Goal: Transaction & Acquisition: Purchase product/service

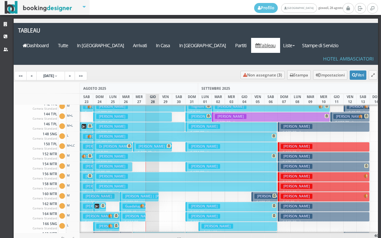
scroll to position [266, 0]
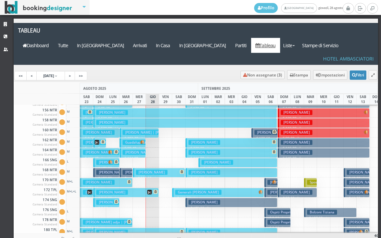
click at [129, 140] on h3 "Guadalupi Giulia" at bounding box center [138, 142] width 32 height 5
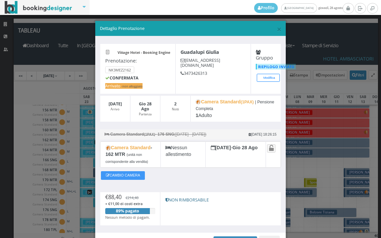
scroll to position [40, 0]
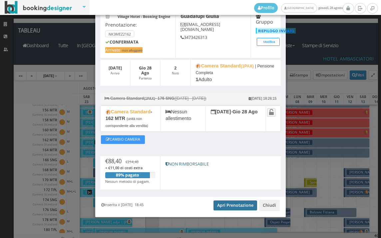
click at [235, 207] on link "Apri Prenotazione" at bounding box center [235, 206] width 44 height 10
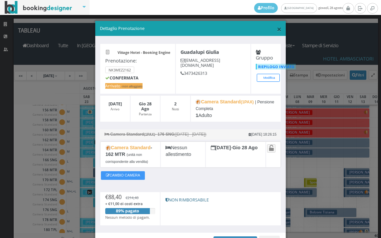
click at [277, 30] on span "×" at bounding box center [279, 28] width 5 height 11
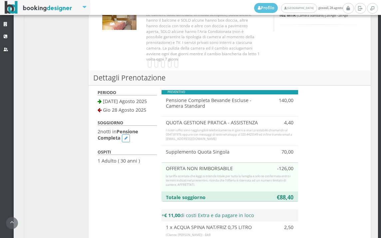
scroll to position [444, 0]
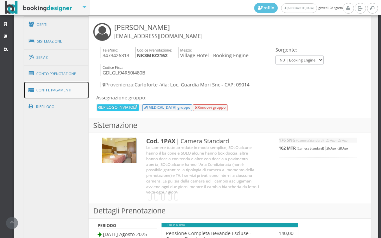
click at [58, 87] on link "Conti e Pagamenti" at bounding box center [56, 90] width 65 height 17
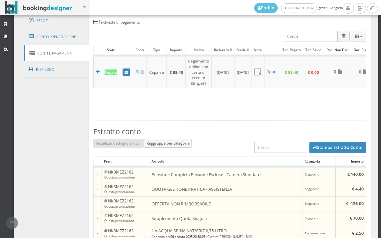
scroll to position [481, 0]
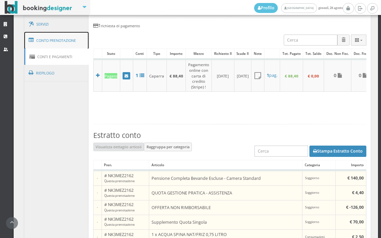
click at [45, 40] on link "Conto Prenotazione" at bounding box center [56, 40] width 65 height 17
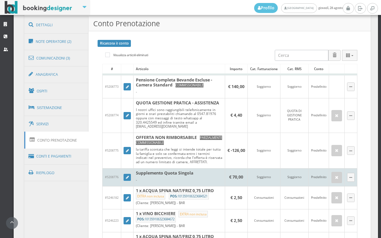
scroll to position [407, 0]
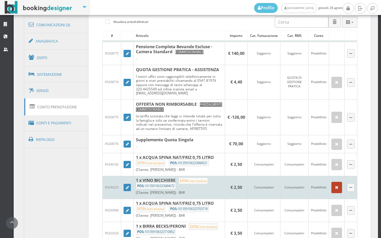
click at [335, 190] on icon "button" at bounding box center [336, 188] width 3 height 4
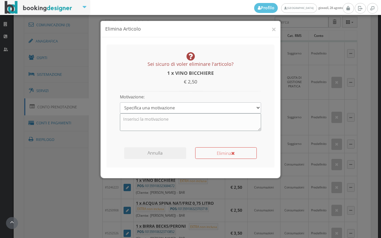
click at [175, 117] on textarea at bounding box center [190, 122] width 141 height 17
type textarea "errore"
click at [217, 157] on button "Elimina" at bounding box center [226, 153] width 62 height 12
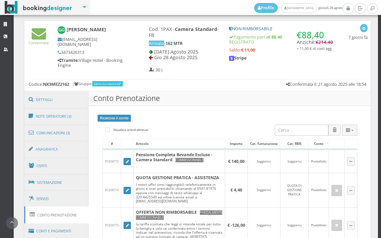
scroll to position [222, 0]
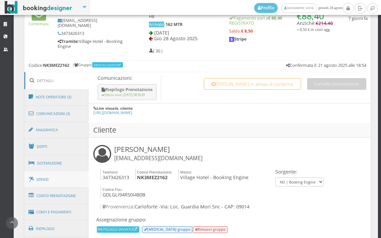
scroll to position [333, 0]
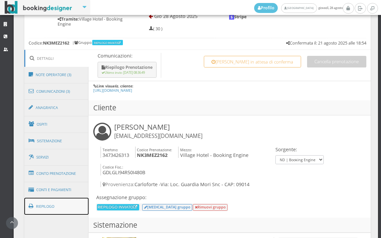
click at [50, 211] on link "Riepilogo" at bounding box center [56, 206] width 65 height 17
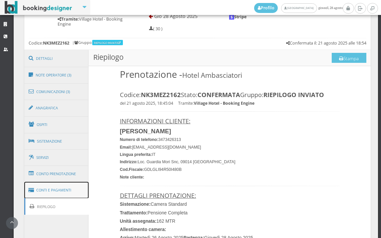
click at [56, 195] on link "Conti e Pagamenti" at bounding box center [56, 190] width 65 height 17
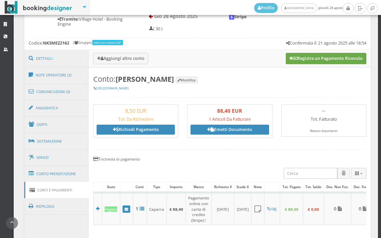
click at [322, 63] on button "Registra un Pagamento Ricevuto" at bounding box center [326, 58] width 81 height 11
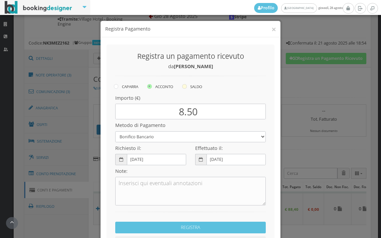
click at [183, 88] on icon at bounding box center [184, 86] width 5 height 5
radio input "true"
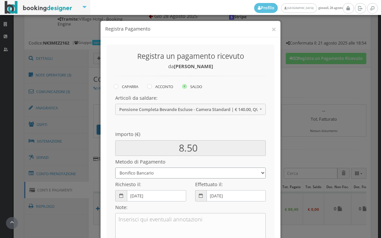
click at [155, 171] on select "Bonifico Bancario BONIFICO SUM UP Contanti Assegno Bancario Assegno Circolare V…" at bounding box center [190, 173] width 150 height 11
select select
click at [115, 168] on select "Bonifico Bancario BONIFICO SUM UP Contanti Assegno Bancario Assegno Circolare V…" at bounding box center [190, 173] width 150 height 11
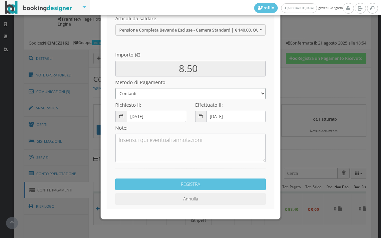
scroll to position [91, 0]
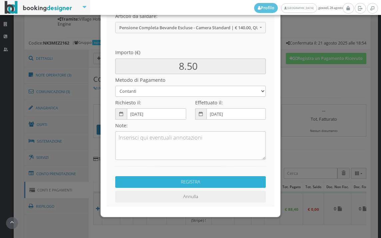
click at [163, 179] on button "REGISTRA" at bounding box center [190, 182] width 150 height 12
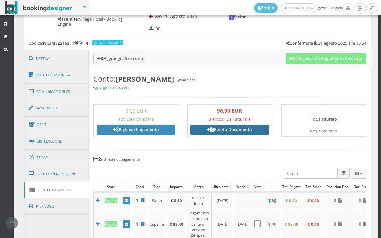
click at [231, 130] on link "Emetti Documento" at bounding box center [229, 130] width 78 height 10
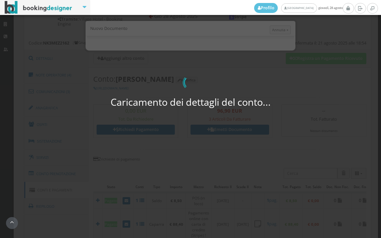
select select "PF"
select select "CARLOFORTE"
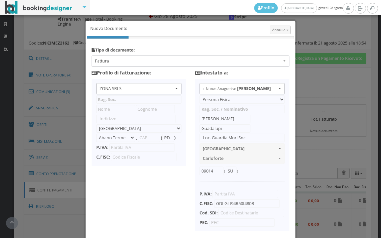
type input "ZONA SRLS"
type input "Vico V Durante, 8"
select select "Frattamaggiore"
type input "80027"
type input "NA"
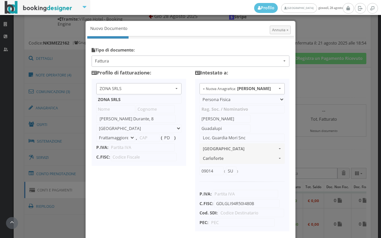
type input "10356321215"
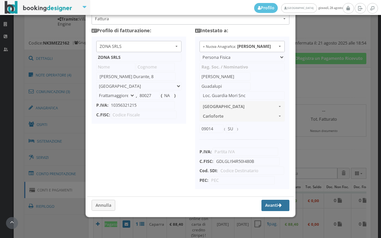
click at [263, 205] on button "Avanti" at bounding box center [275, 205] width 28 height 11
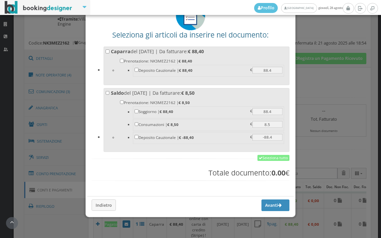
scroll to position [52, 0]
click at [268, 159] on link "Seleziona tutto" at bounding box center [273, 158] width 32 height 6
checkbox input "true"
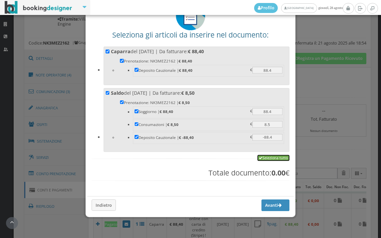
checkbox input "true"
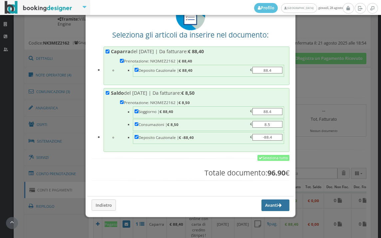
click at [268, 206] on button "Avanti" at bounding box center [275, 205] width 28 height 11
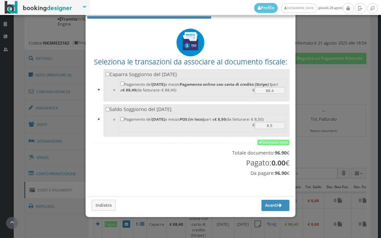
scroll to position [22, 0]
click at [274, 144] on link "Seleziona tutto" at bounding box center [273, 143] width 32 height 6
checkbox input "true"
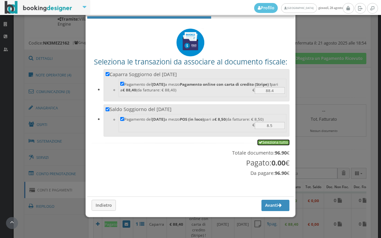
checkbox input "true"
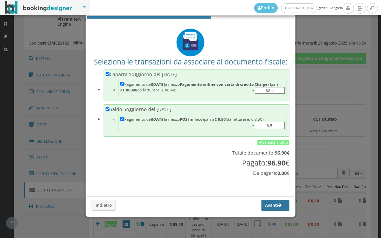
click at [264, 209] on button "Avanti" at bounding box center [275, 205] width 28 height 11
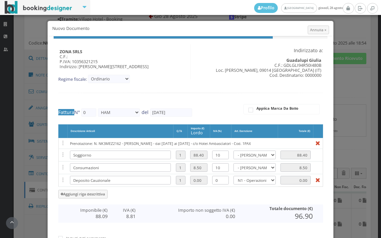
type input "543"
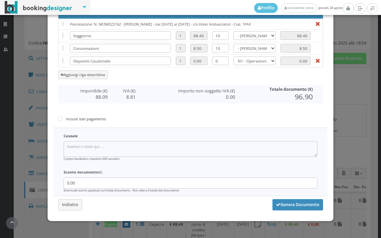
scroll to position [137, 0]
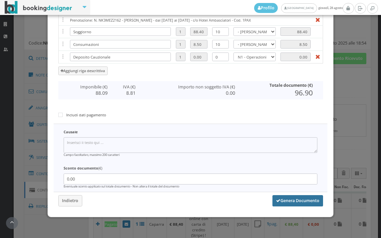
click at [292, 201] on button "Genera Documento" at bounding box center [297, 200] width 51 height 11
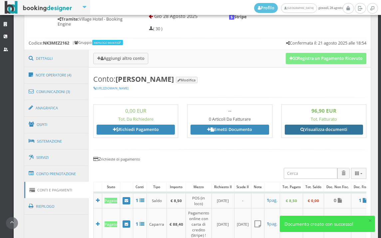
click at [323, 127] on link "Visualizza documenti" at bounding box center [324, 130] width 78 height 10
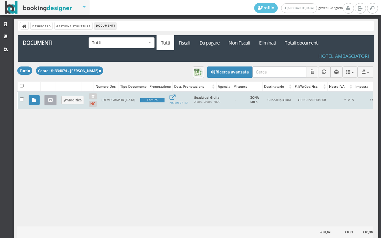
click at [51, 98] on icon at bounding box center [50, 100] width 4 height 4
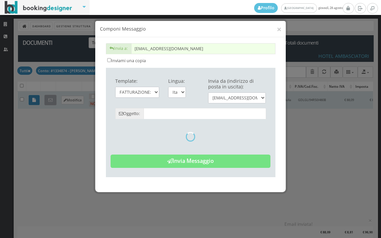
type input "Copia di cortesia: Fattura da ZONA SRLS - n. 543HAM del [DATE]"
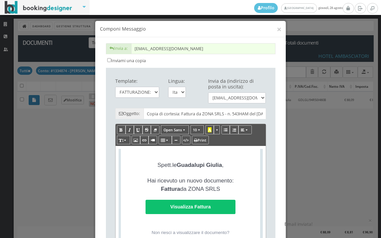
scroll to position [148, 0]
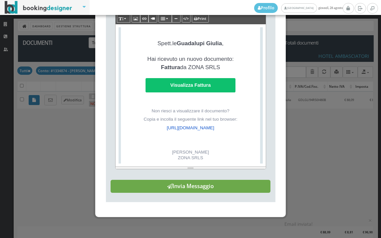
click at [224, 191] on button "Invia Messaggio" at bounding box center [191, 186] width 160 height 13
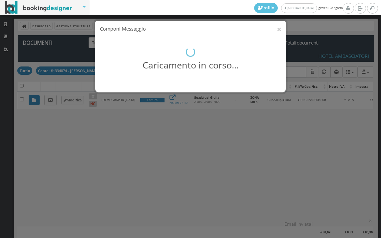
scroll to position [0, 0]
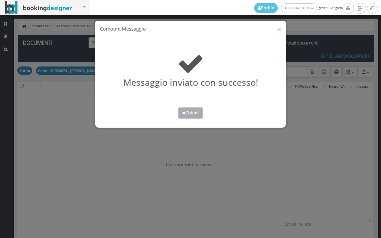
click at [196, 112] on button "Chiudi" at bounding box center [190, 113] width 25 height 11
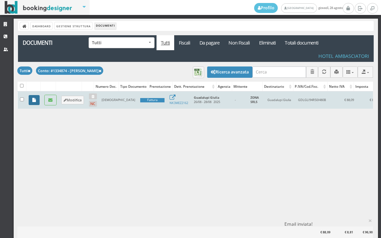
click at [30, 101] on link at bounding box center [34, 100] width 11 height 10
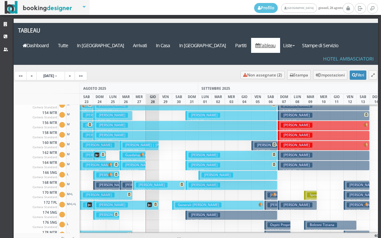
scroll to position [266, 0]
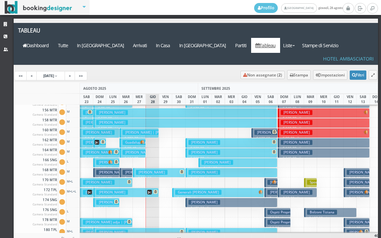
click at [132, 150] on h3 "[PERSON_NAME]" at bounding box center [138, 152] width 32 height 5
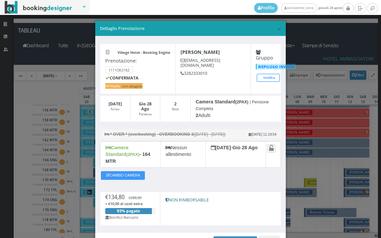
scroll to position [39, 0]
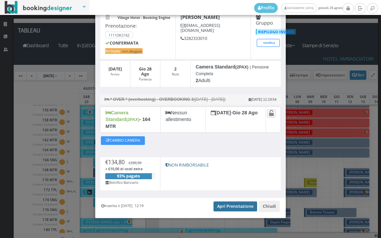
click at [225, 204] on link "Apri Prenotazione" at bounding box center [235, 207] width 44 height 10
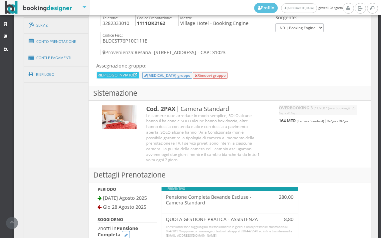
scroll to position [370, 0]
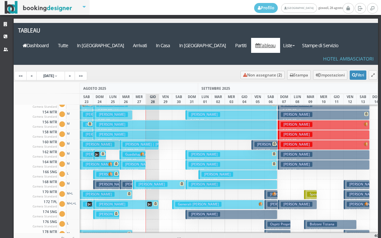
scroll to position [266, 0]
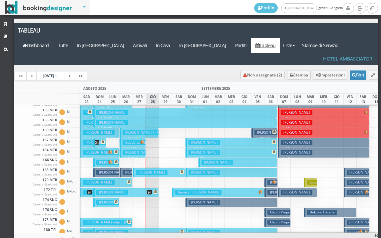
click at [131, 150] on h3 "[PERSON_NAME]" at bounding box center [138, 152] width 32 height 5
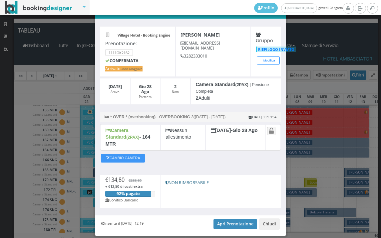
scroll to position [39, 0]
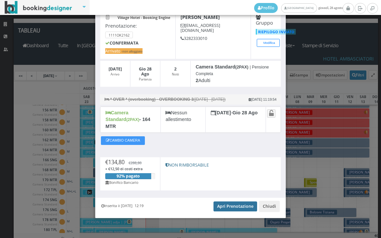
click at [236, 205] on link "Apri Prenotazione" at bounding box center [235, 207] width 44 height 10
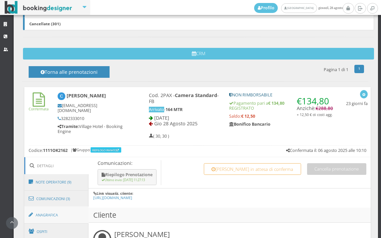
scroll to position [296, 0]
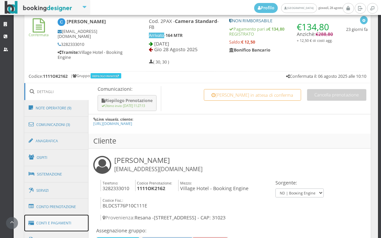
click at [75, 221] on link "Conti e Pagamenti" at bounding box center [56, 223] width 65 height 17
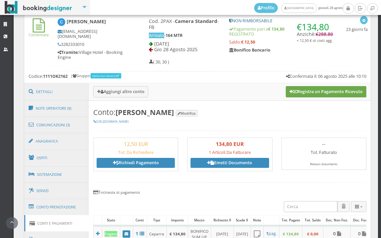
click at [313, 90] on button "Registra un Pagamento Ricevuto" at bounding box center [326, 91] width 81 height 11
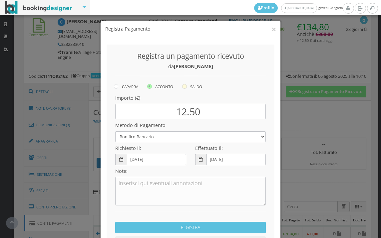
click at [183, 87] on icon at bounding box center [184, 86] width 5 height 5
radio input "true"
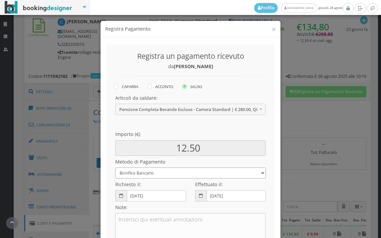
click at [163, 174] on select "Bonifico Bancario BONIFICO SUM UP Contanti Assegno Bancario Assegno Circolare V…" at bounding box center [190, 173] width 150 height 11
select select
click at [115, 168] on select "Bonifico Bancario BONIFICO SUM UP Contanti Assegno Bancario Assegno Circolare V…" at bounding box center [190, 173] width 150 height 11
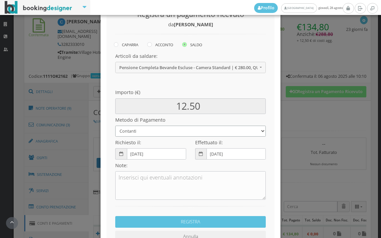
scroll to position [91, 0]
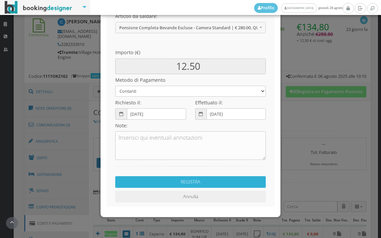
click at [200, 179] on button "REGISTRA" at bounding box center [190, 182] width 150 height 12
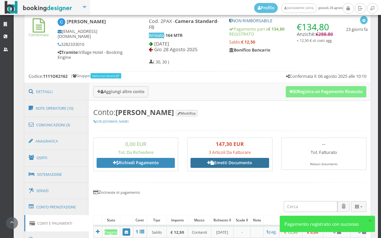
drag, startPoint x: 229, startPoint y: 164, endPoint x: 213, endPoint y: 173, distance: 18.7
click at [229, 164] on link "Emetti Documento" at bounding box center [229, 163] width 78 height 10
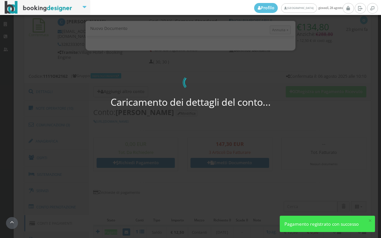
select select "PF"
select select "RESANA"
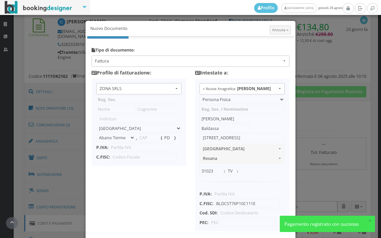
type input "ZONA SRLS"
type input "Vico V Durante, 8"
select select "Frattamaggiore"
type input "80027"
type input "NA"
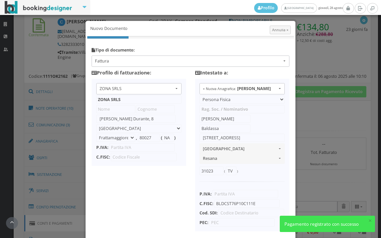
type input "10356321215"
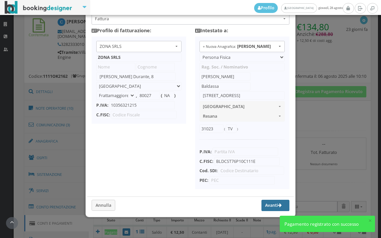
click at [267, 202] on button "Avanti" at bounding box center [275, 205] width 28 height 11
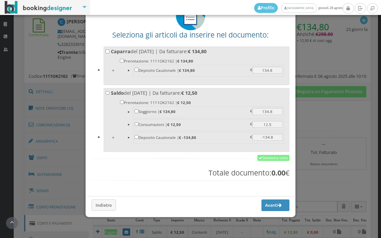
scroll to position [52, 0]
click at [268, 159] on link "Seleziona tutto" at bounding box center [273, 158] width 32 height 6
checkbox input "true"
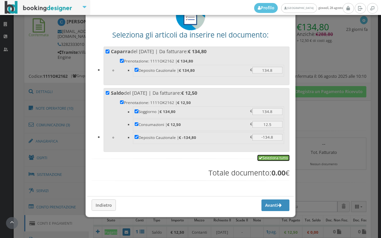
checkbox input "true"
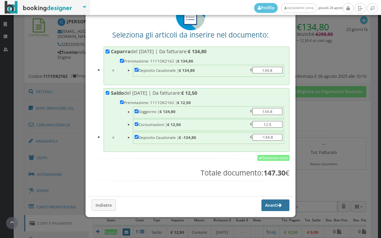
click at [261, 202] on button "Avanti" at bounding box center [275, 205] width 28 height 11
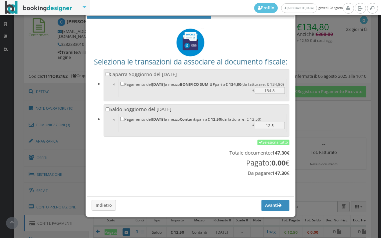
scroll to position [22, 0]
click at [268, 140] on link "Seleziona tutto" at bounding box center [273, 143] width 32 height 6
checkbox input "true"
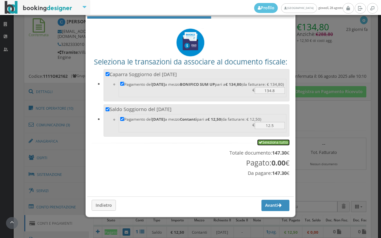
checkbox input "true"
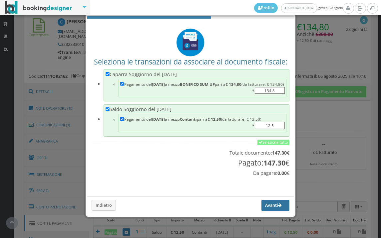
click at [261, 203] on button "Avanti" at bounding box center [275, 205] width 28 height 11
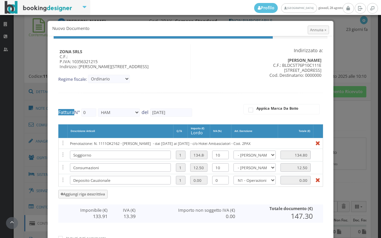
type input "544"
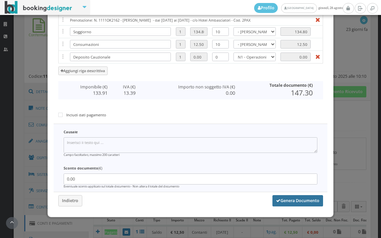
click at [283, 197] on button "Genera Documento" at bounding box center [297, 200] width 51 height 11
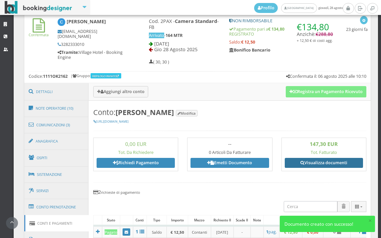
click at [300, 161] on icon at bounding box center [302, 163] width 4 height 4
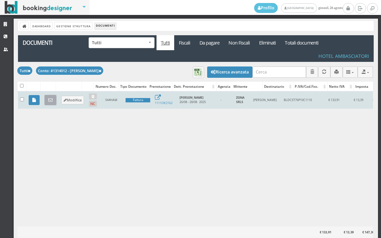
click at [49, 99] on icon at bounding box center [50, 100] width 4 height 4
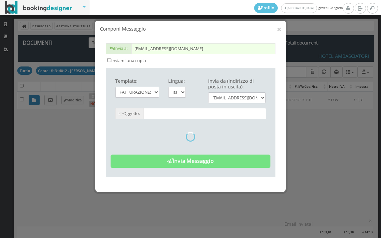
type input "Copia di cortesia: Fattura da ZONA SRLS - n. 544HAM del [DATE]"
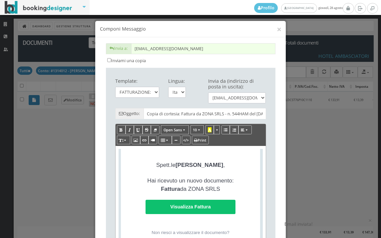
scroll to position [155, 0]
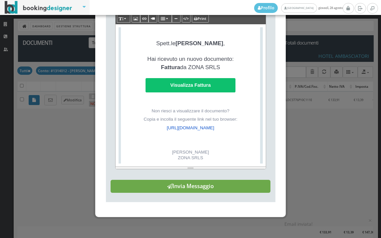
click at [217, 187] on button "Invia Messaggio" at bounding box center [191, 186] width 160 height 13
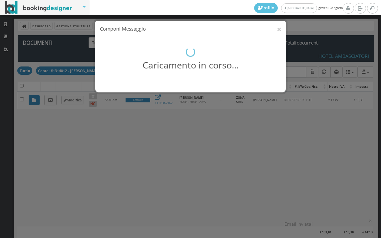
scroll to position [0, 0]
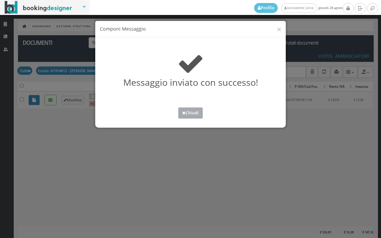
click at [190, 117] on button "Chiudi" at bounding box center [190, 113] width 25 height 11
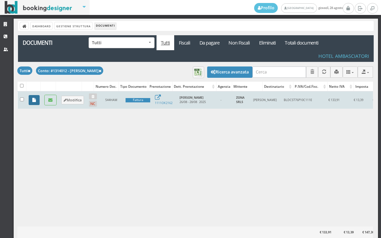
click at [34, 101] on icon at bounding box center [34, 100] width 4 height 4
